Goal: Information Seeking & Learning: Learn about a topic

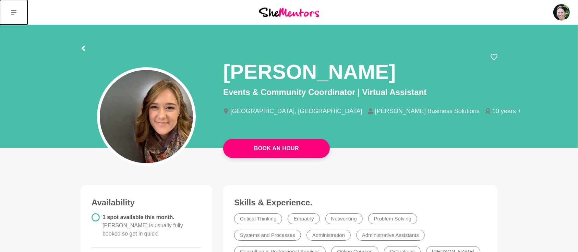
click at [11, 15] on icon at bounding box center [13, 12] width 5 height 5
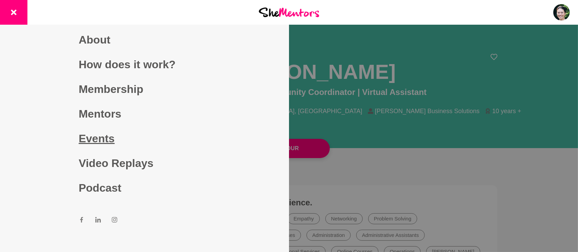
click at [95, 139] on link "Events" at bounding box center [145, 138] width 132 height 25
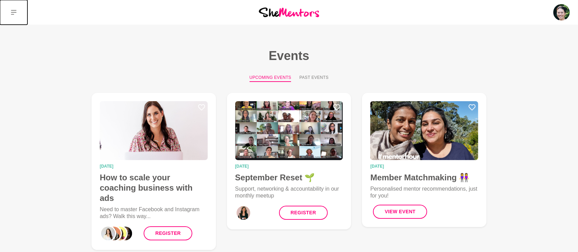
click at [13, 14] on icon at bounding box center [13, 12] width 5 height 5
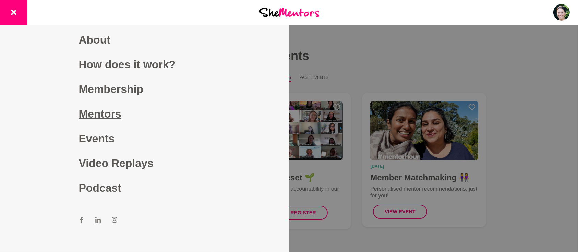
click at [99, 115] on link "Mentors" at bounding box center [145, 113] width 132 height 25
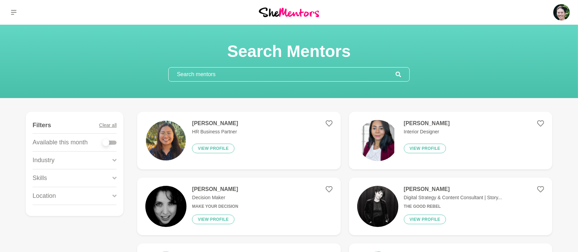
click at [115, 141] on div at bounding box center [110, 143] width 14 height 4
checkbox input "true"
click at [115, 143] on div at bounding box center [110, 143] width 14 height 4
checkbox input "true"
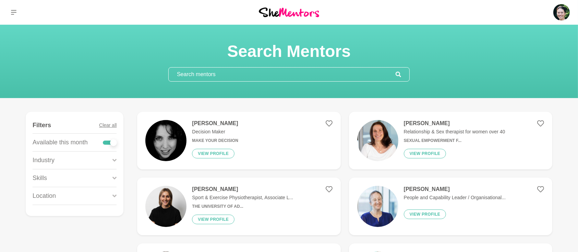
click at [114, 177] on icon at bounding box center [114, 177] width 4 height 9
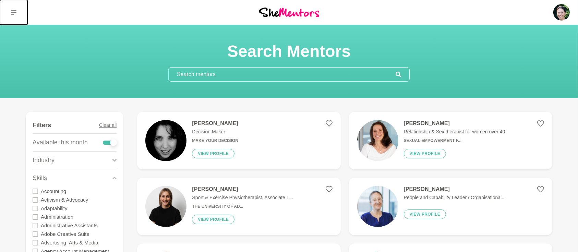
click at [13, 13] on icon at bounding box center [13, 12] width 5 height 5
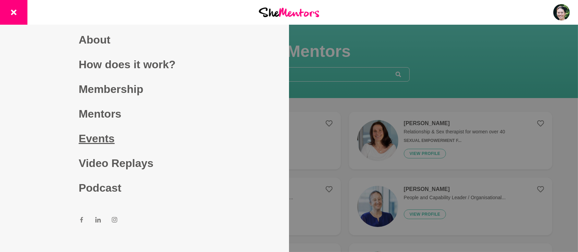
click at [96, 139] on link "Events" at bounding box center [145, 138] width 132 height 25
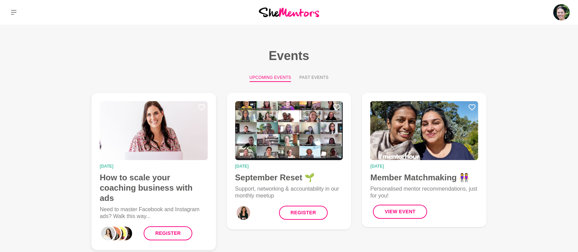
click at [161, 180] on h4 "How to scale your coaching business with ads" at bounding box center [154, 187] width 108 height 31
click at [278, 155] on img at bounding box center [289, 130] width 108 height 59
